Goal: Task Accomplishment & Management: Manage account settings

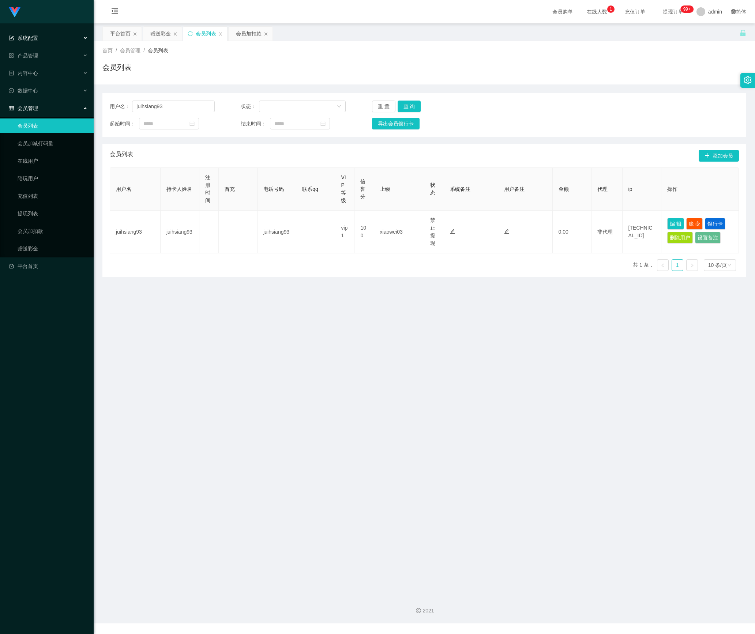
click at [61, 40] on div "系统配置" at bounding box center [47, 38] width 94 height 15
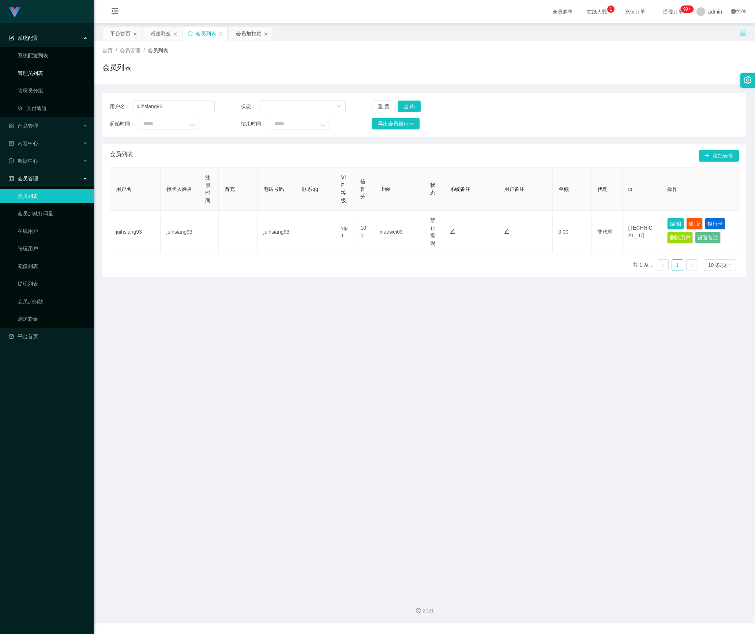
click at [50, 72] on link "管理员列表" at bounding box center [53, 73] width 70 height 15
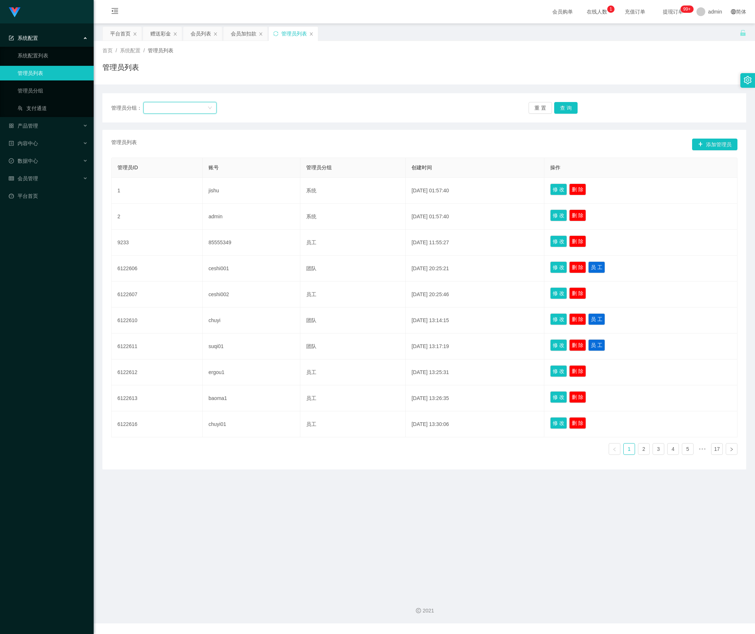
click at [179, 105] on div at bounding box center [178, 107] width 60 height 11
click at [178, 198] on li "系统" at bounding box center [179, 200] width 73 height 12
click at [567, 111] on button "查 询" at bounding box center [565, 108] width 23 height 12
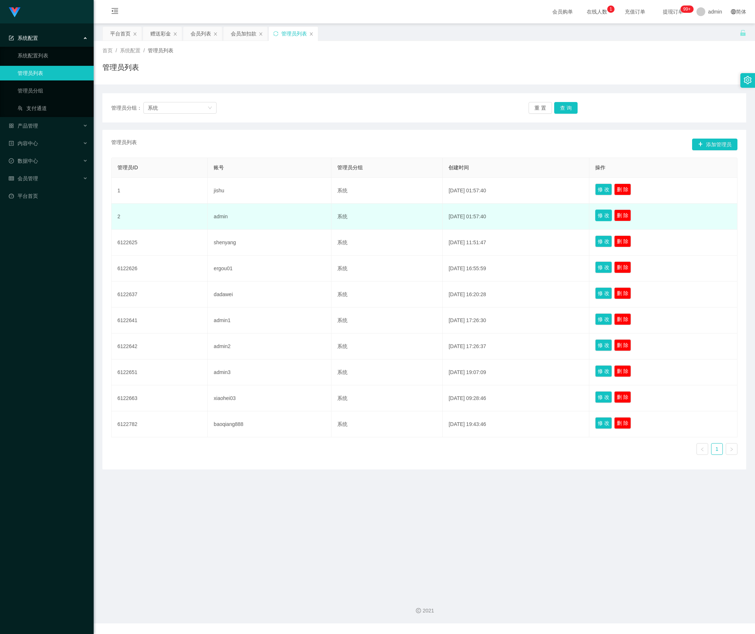
click at [603, 217] on button "修 改" at bounding box center [603, 216] width 17 height 12
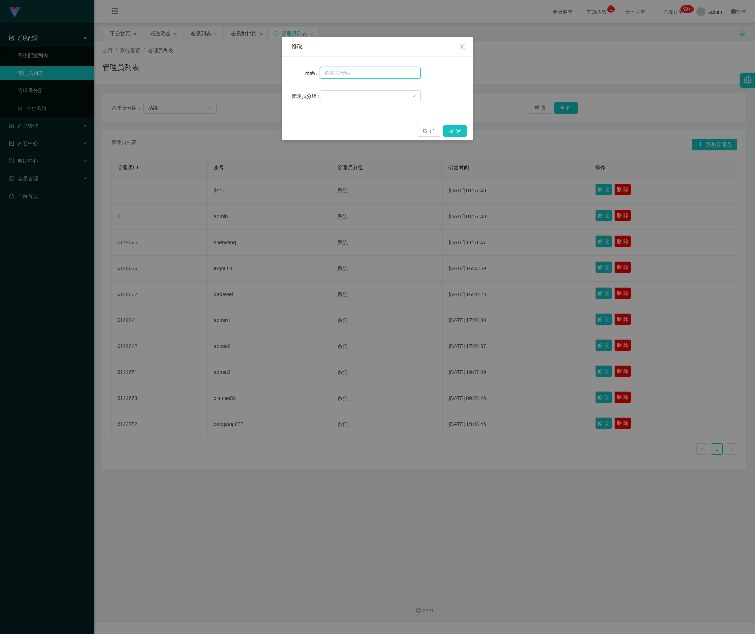
click at [350, 69] on input "text" at bounding box center [370, 73] width 101 height 12
type input "aaa123"
click at [412, 97] on icon "图标: down" at bounding box center [414, 96] width 4 height 4
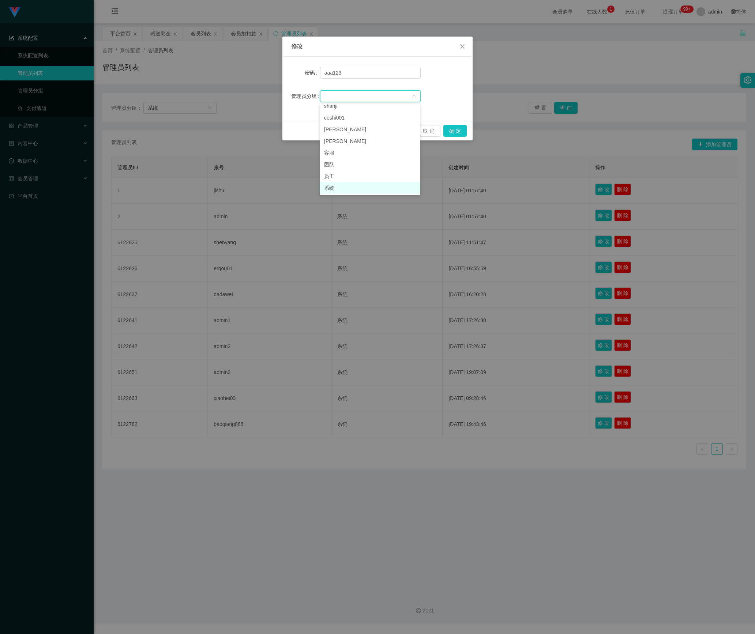
click at [364, 189] on li "系统" at bounding box center [370, 188] width 101 height 12
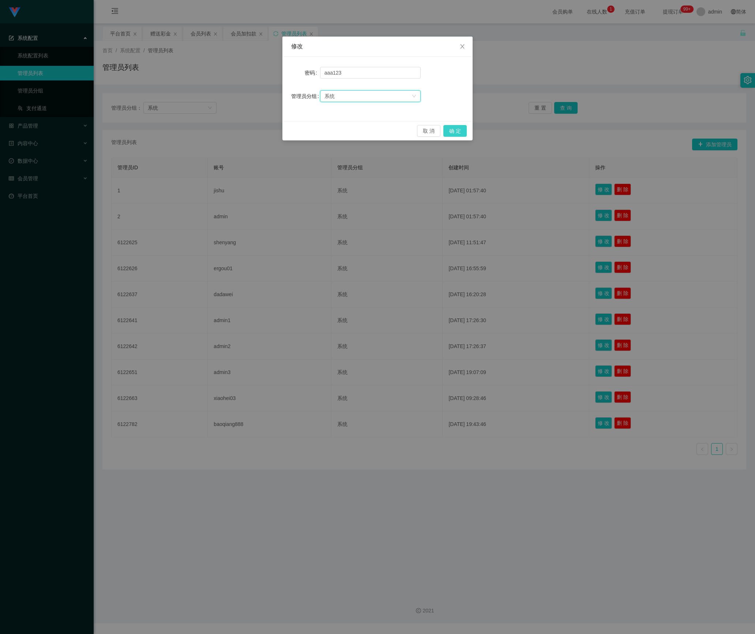
click at [448, 130] on button "确 定" at bounding box center [454, 131] width 23 height 12
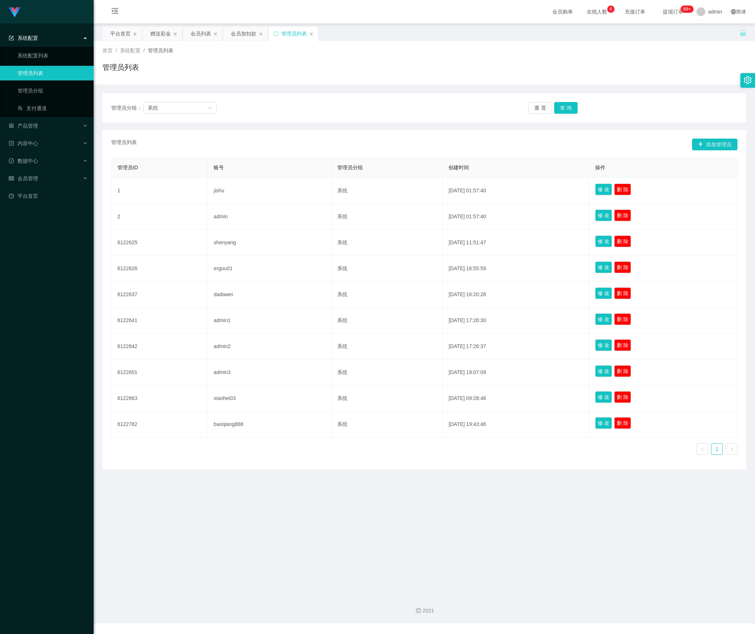
click at [317, 33] on div "管理员列表" at bounding box center [293, 34] width 49 height 14
click at [313, 34] on icon "图标: close" at bounding box center [311, 34] width 4 height 4
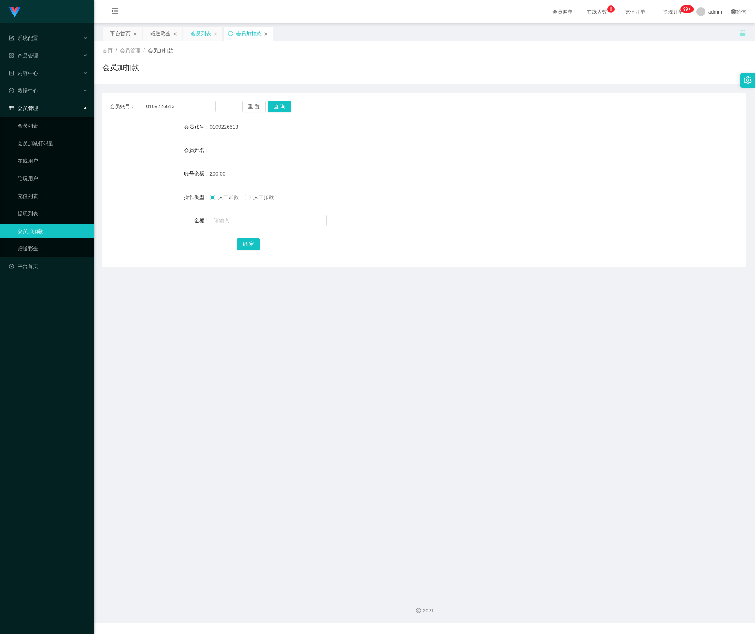
click at [202, 37] on div "会员列表" at bounding box center [201, 34] width 20 height 14
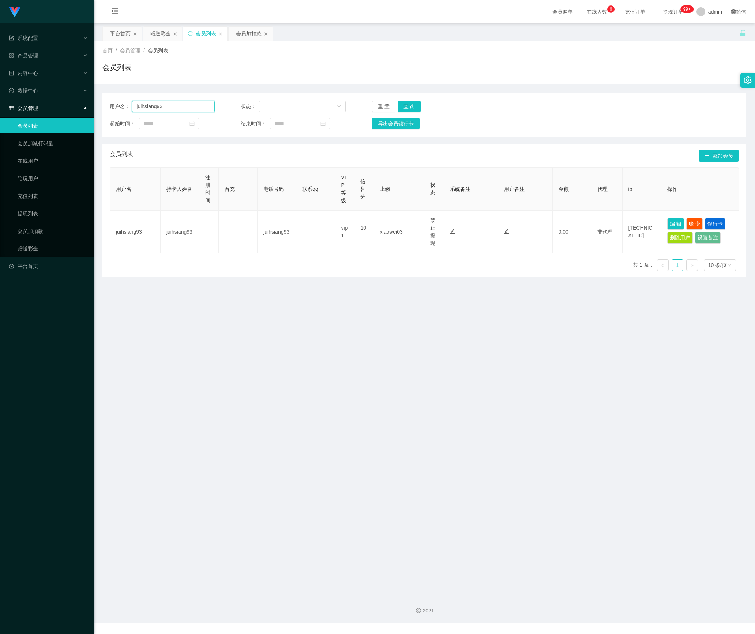
drag, startPoint x: 179, startPoint y: 109, endPoint x: 248, endPoint y: 127, distance: 71.0
click at [53, 109] on section "系统配置 系统配置列表 管理员列表 管理员分组 支付通道 产品管理 内容中心 数据中心 会员管理 会员列表 会员加减打码量 在线用户 陪玩用户 充值列表 提现…" at bounding box center [377, 312] width 755 height 624
paste input "5741"
type input "5741"
click at [408, 107] on button "查 询" at bounding box center [409, 107] width 23 height 12
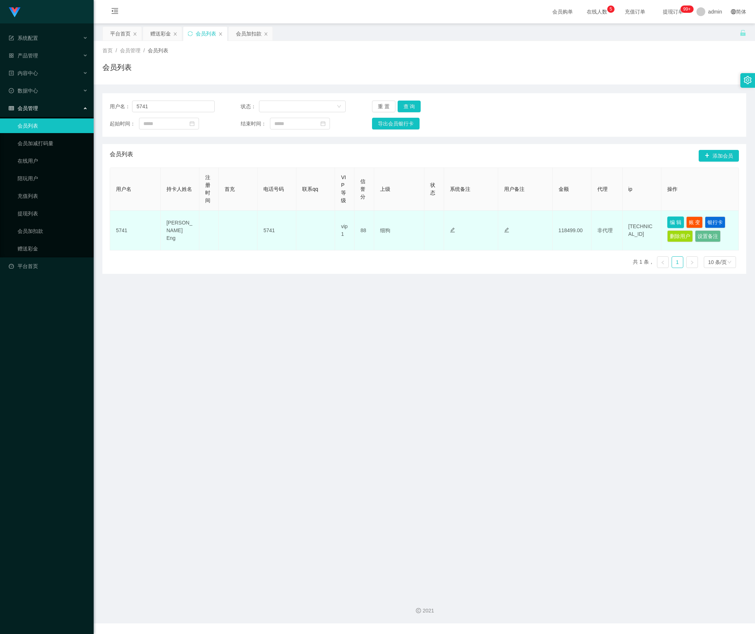
click at [667, 222] on button "编 辑" at bounding box center [675, 223] width 17 height 12
type input "5741"
type input "[PERSON_NAME] Eng"
type input "88"
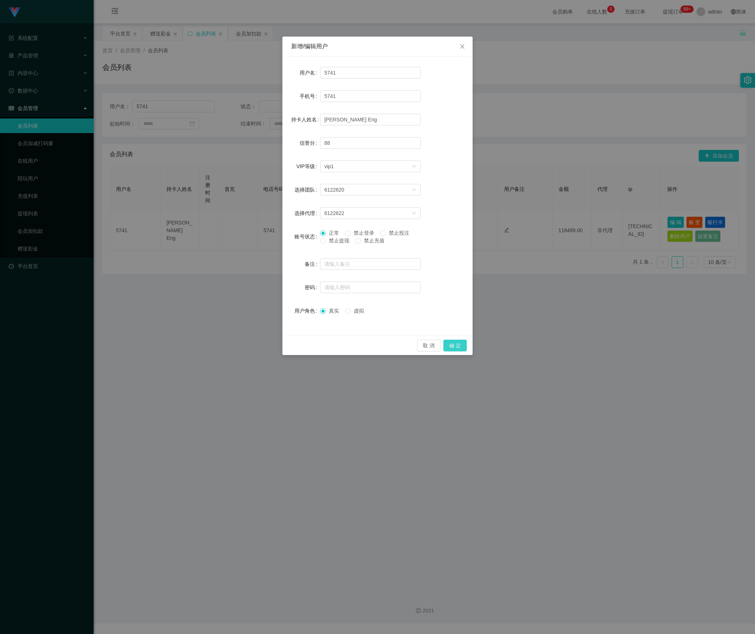
click at [449, 348] on button "确 定" at bounding box center [454, 346] width 23 height 12
